Goal: Information Seeking & Learning: Check status

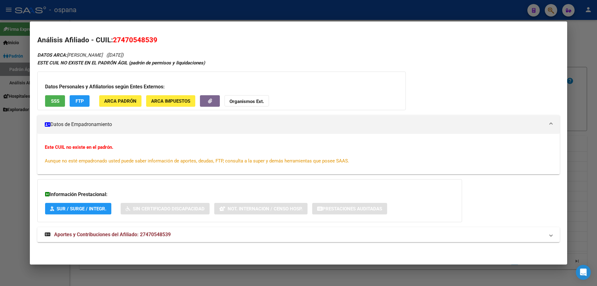
click at [597, 84] on div at bounding box center [298, 143] width 597 height 286
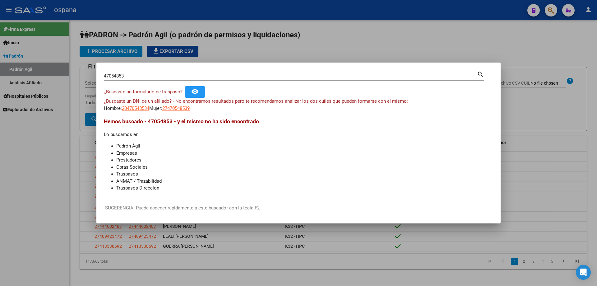
click at [153, 76] on input "47054853" at bounding box center [290, 76] width 373 height 6
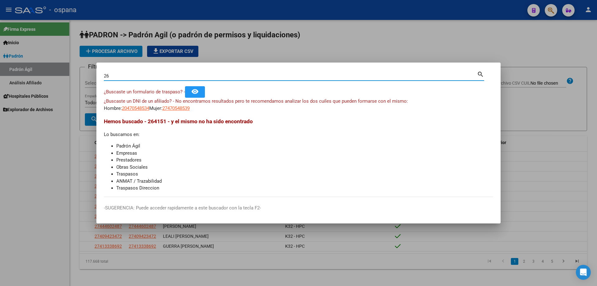
type input "2"
type input "51275505"
click at [190, 110] on span "23512755054" at bounding box center [175, 108] width 27 height 6
type textarea "23512755054"
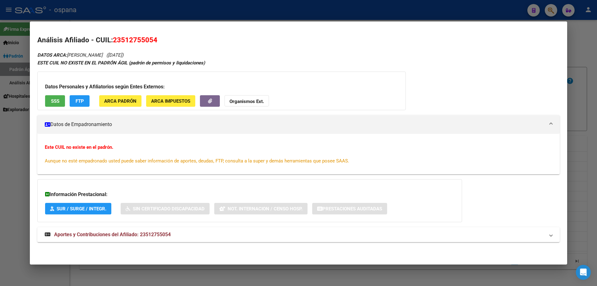
click at [597, 119] on div at bounding box center [298, 143] width 597 height 286
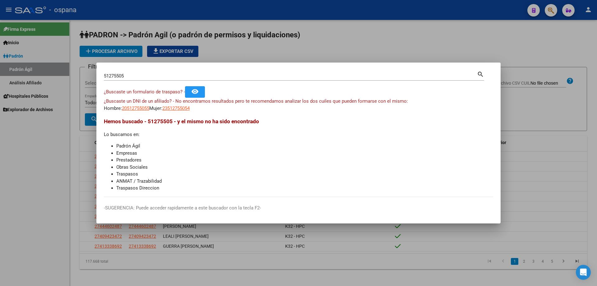
click at [121, 79] on div "51275505 Buscar (apellido, dni, [PERSON_NAME], nro traspaso, cuit, obra social)" at bounding box center [290, 75] width 373 height 9
click at [120, 76] on input "51275505" at bounding box center [290, 76] width 373 height 6
drag, startPoint x: 120, startPoint y: 76, endPoint x: 118, endPoint y: 73, distance: 3.7
click at [118, 73] on input "51275505" at bounding box center [290, 76] width 373 height 6
type input "38338386"
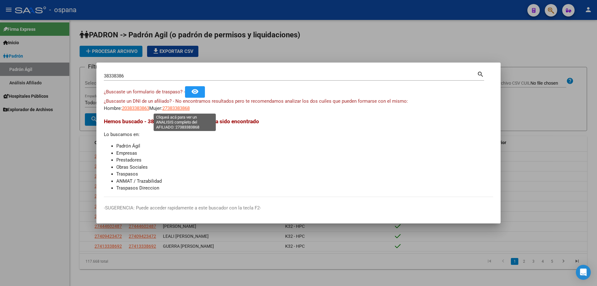
click at [190, 105] on span "27383383868" at bounding box center [175, 108] width 27 height 6
type textarea "27383383868"
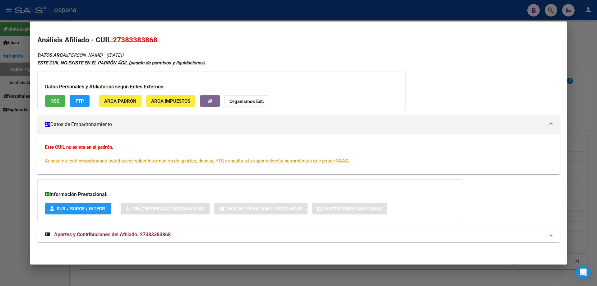
click at [53, 100] on span "SSS" at bounding box center [55, 101] width 8 height 6
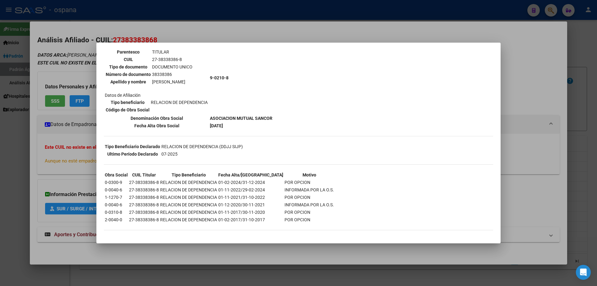
scroll to position [53, 0]
drag, startPoint x: 213, startPoint y: 118, endPoint x: 239, endPoint y: 115, distance: 25.9
click at [239, 115] on b "ASOCIACION MUTUAL SANCOR" at bounding box center [241, 117] width 63 height 5
click at [248, 117] on b "ASOCIACION MUTUAL SANCOR" at bounding box center [241, 117] width 63 height 5
click at [215, 113] on td "9-0210-8" at bounding box center [241, 77] width 63 height 73
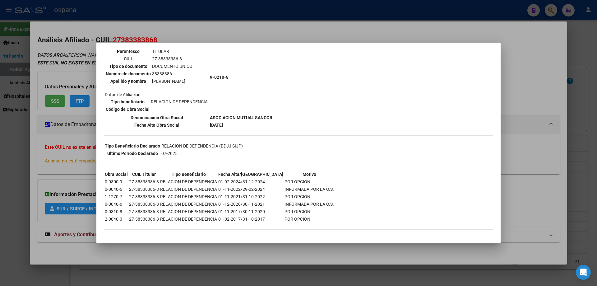
scroll to position [0, 0]
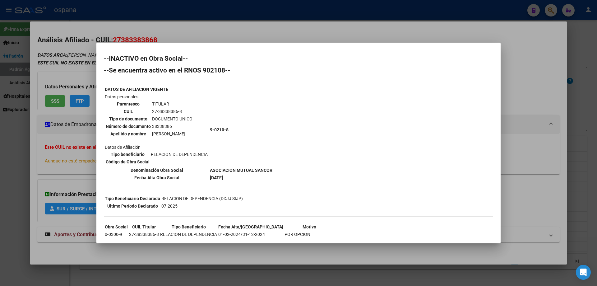
click at [597, 75] on div at bounding box center [298, 143] width 597 height 286
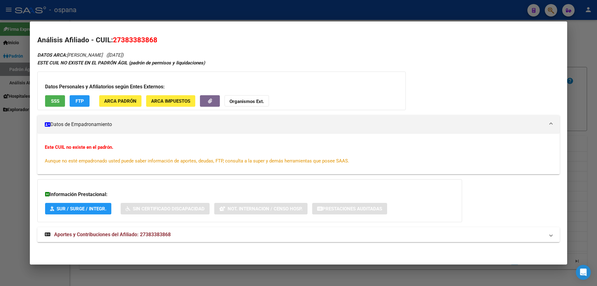
click at [597, 75] on div at bounding box center [298, 143] width 597 height 286
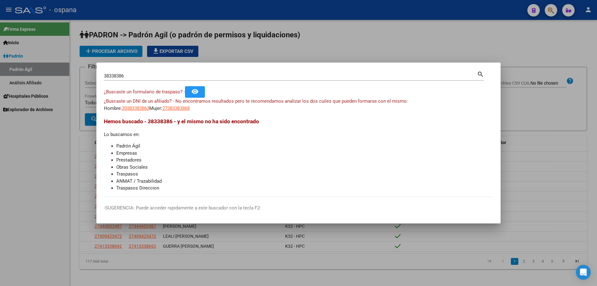
click at [124, 74] on input "38338386" at bounding box center [290, 76] width 373 height 6
drag, startPoint x: 131, startPoint y: 78, endPoint x: 6, endPoint y: 66, distance: 126.2
click at [6, 67] on div "35590417 Buscar (apellido, dni, cuil, nro traspaso, cuit, obra social) search ¿…" at bounding box center [298, 143] width 597 height 286
type input "35590417"
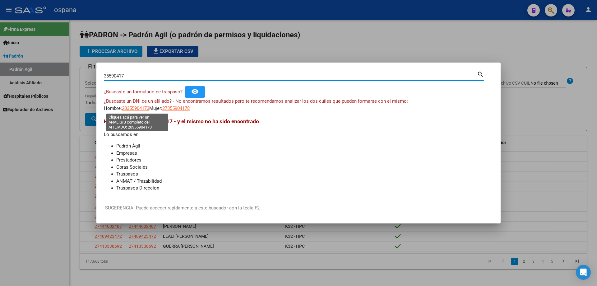
click at [145, 109] on span "20355904173" at bounding box center [135, 108] width 27 height 6
type textarea "20355904173"
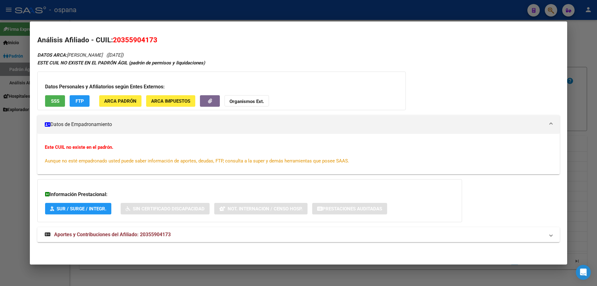
click at [57, 103] on span "SSS" at bounding box center [55, 101] width 8 height 6
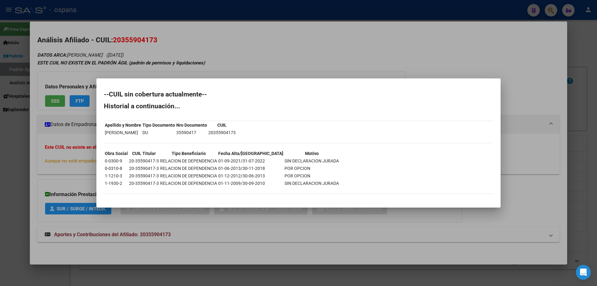
drag, startPoint x: 132, startPoint y: 171, endPoint x: 222, endPoint y: 187, distance: 91.2
click at [222, 187] on tbody "Obra Social CUIL Titular Tipo Beneficiario Fecha Alta/Baja Motivo 0-0300-9 20-3…" at bounding box center [221, 168] width 235 height 37
click at [583, 81] on div at bounding box center [298, 143] width 597 height 286
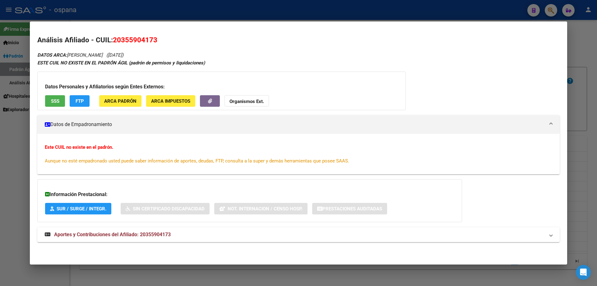
click at [592, 93] on div at bounding box center [298, 143] width 597 height 286
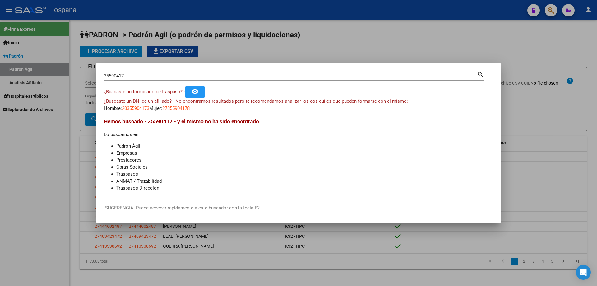
click at [140, 72] on div "35590417 Buscar (apellido, dni, [PERSON_NAME], [PERSON_NAME], cuit, obra social)" at bounding box center [290, 75] width 373 height 9
click at [144, 78] on input "35590417" at bounding box center [290, 76] width 373 height 6
click at [161, 76] on input "20808593" at bounding box center [290, 76] width 373 height 6
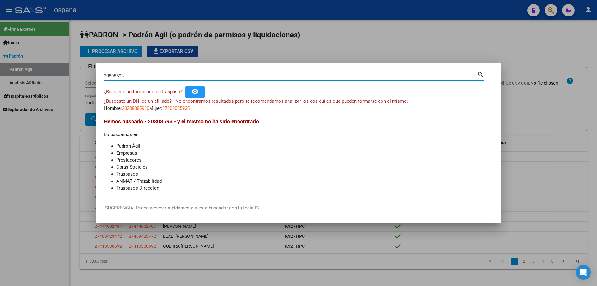
click at [161, 76] on input "20808593" at bounding box center [290, 76] width 373 height 6
click at [119, 78] on input "43525756" at bounding box center [290, 76] width 373 height 6
type input "2"
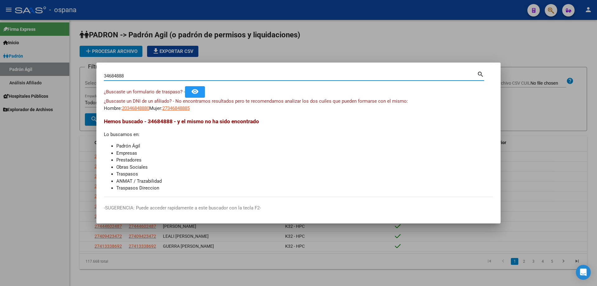
click at [139, 74] on input "34684888" at bounding box center [290, 76] width 373 height 6
type input "2"
type input "4"
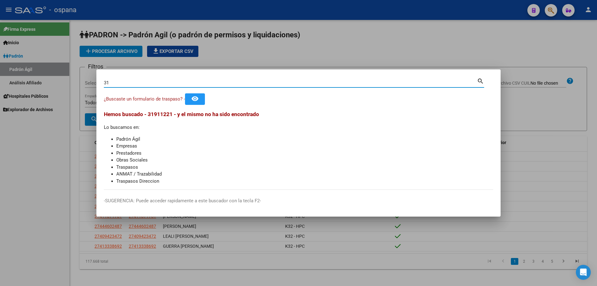
type input "3"
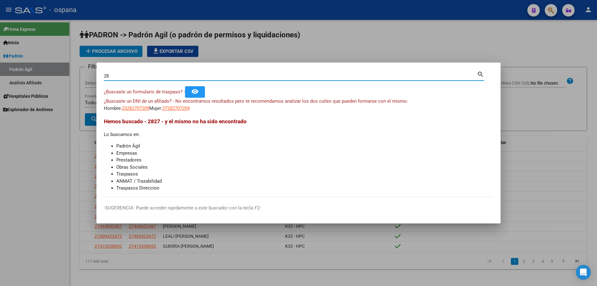
type input "2"
type input "3"
type input "32875038"
click at [139, 108] on span "20328750385" at bounding box center [135, 108] width 27 height 6
type textarea "20328750385"
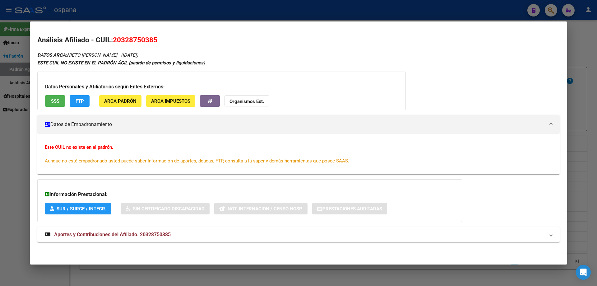
click at [55, 101] on span "SSS" at bounding box center [55, 101] width 8 height 6
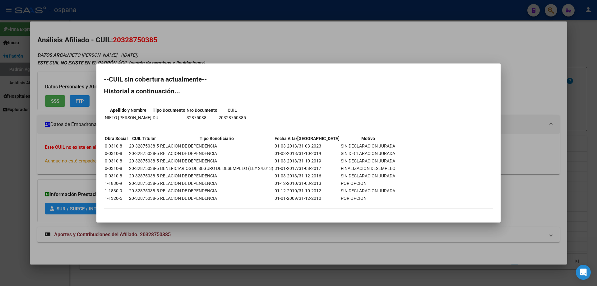
drag, startPoint x: 142, startPoint y: 117, endPoint x: 151, endPoint y: 122, distance: 10.3
click at [151, 122] on div "--CUIL sin cobertura actualmente-- Historial a continuación... Apellido y Nombr…" at bounding box center [298, 145] width 389 height 139
drag, startPoint x: 124, startPoint y: 117, endPoint x: 132, endPoint y: 117, distance: 8.1
click at [132, 117] on td "NIETO [PERSON_NAME]" at bounding box center [127, 117] width 47 height 7
click at [100, 55] on div at bounding box center [298, 143] width 597 height 286
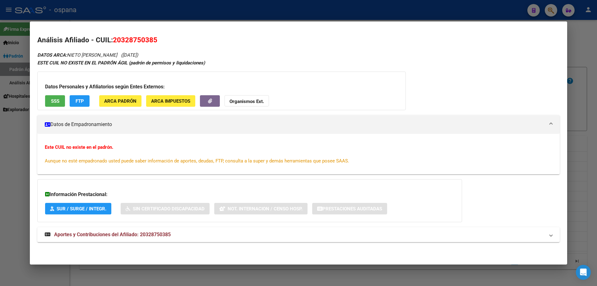
click at [597, 93] on div at bounding box center [298, 143] width 597 height 286
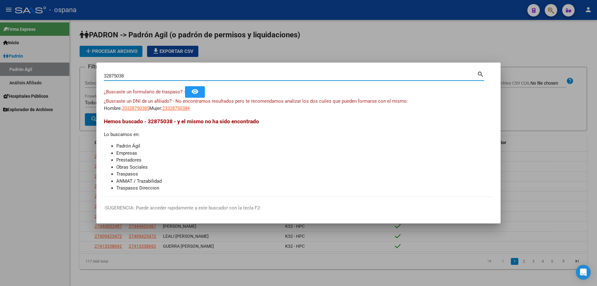
click at [233, 78] on input "32875038" at bounding box center [290, 76] width 373 height 6
click at [233, 77] on input "30647755" at bounding box center [290, 76] width 373 height 6
click at [132, 77] on input "16683614" at bounding box center [290, 76] width 373 height 6
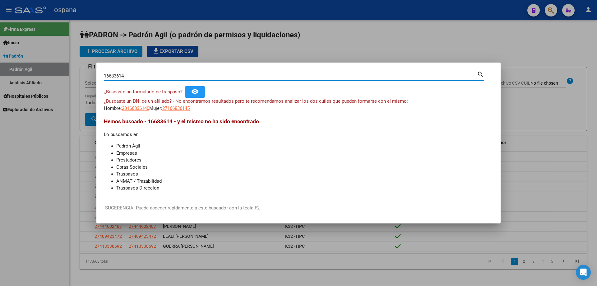
click at [132, 77] on input "16683614" at bounding box center [290, 76] width 373 height 6
type input "3"
click at [133, 75] on input "53078257" at bounding box center [290, 76] width 373 height 6
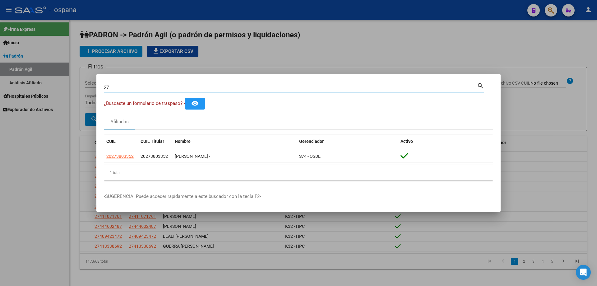
type input "2"
click at [155, 88] on input "36986740" at bounding box center [290, 88] width 373 height 6
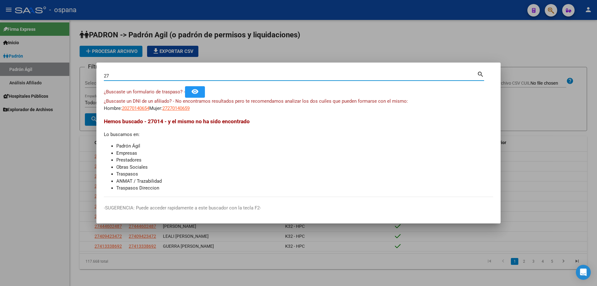
type input "2"
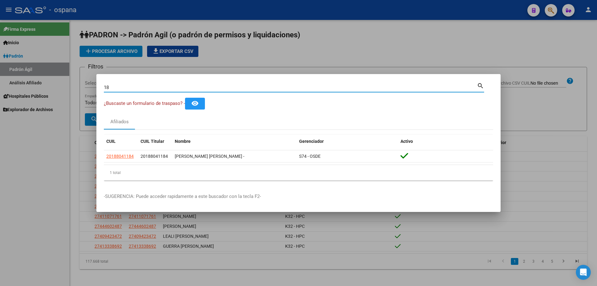
type input "1"
type input "2"
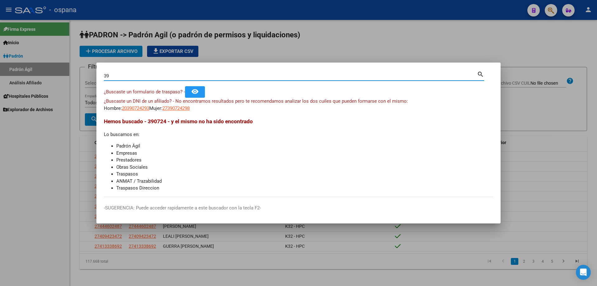
type input "3"
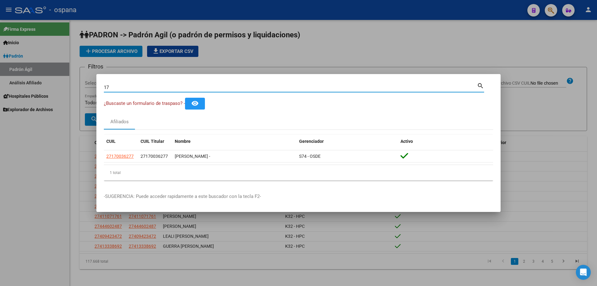
type input "1"
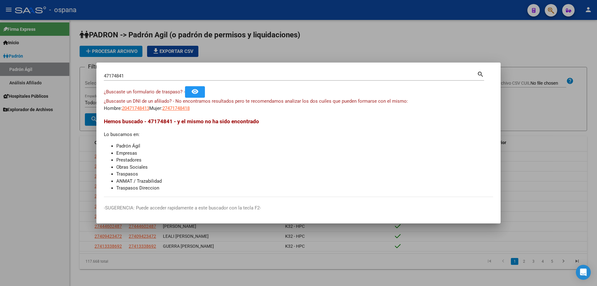
click at [206, 104] on span "¿Buscaste un DNI de un afiliado? - No encontramos resultados pero te recomendam…" at bounding box center [256, 101] width 304 height 6
click at [140, 77] on input "47174841" at bounding box center [290, 76] width 373 height 6
type input "28270720"
